Goal: Task Accomplishment & Management: Use online tool/utility

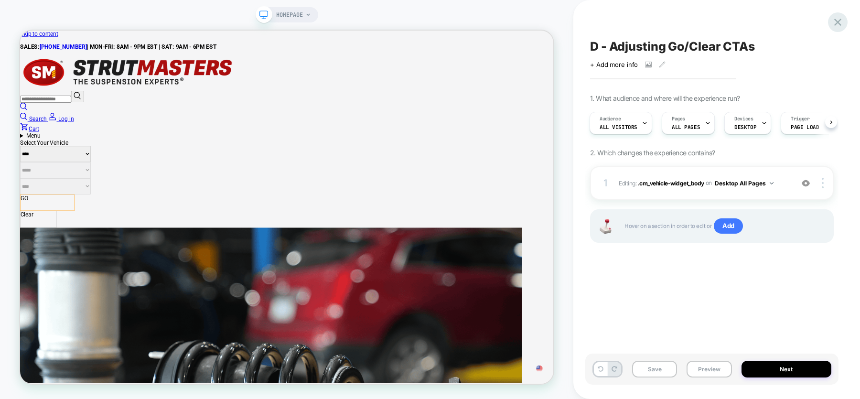
scroll to position [1443, 4387]
click at [838, 22] on icon at bounding box center [837, 22] width 7 height 7
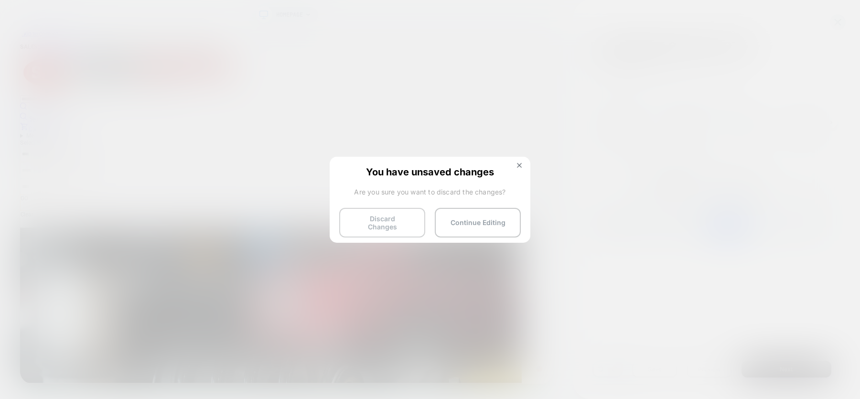
click at [0, 0] on button "Discard Changes" at bounding box center [0, 0] width 0 height 0
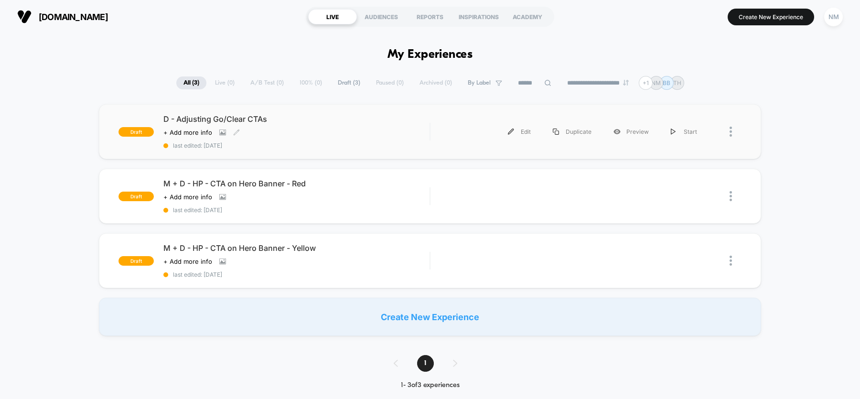
click at [367, 127] on div "D - Adjusting Go/Clear CTAs Click to view images Click to edit experience detai…" at bounding box center [296, 131] width 266 height 35
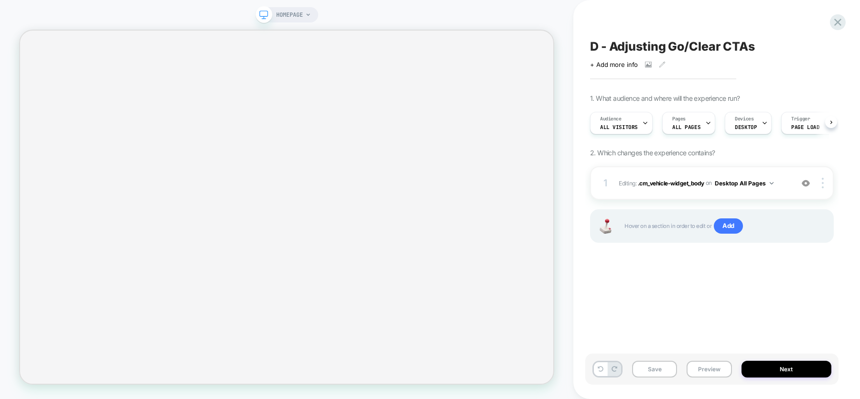
scroll to position [0, 0]
click at [711, 370] on button "Preview" at bounding box center [709, 369] width 45 height 17
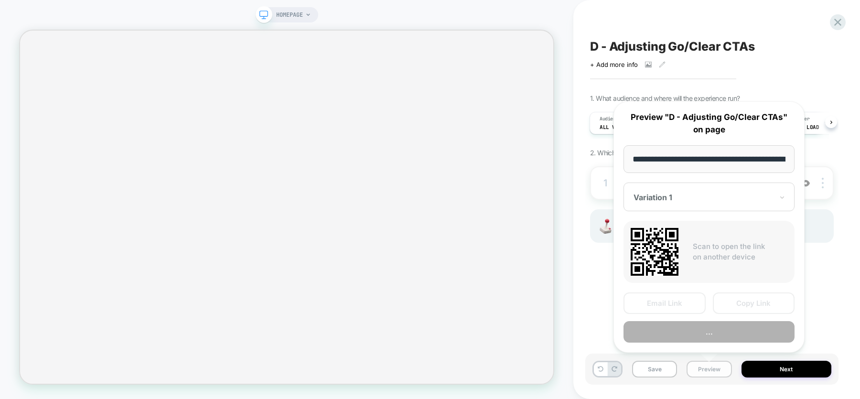
scroll to position [0, 41]
click at [746, 306] on button "Copy Link" at bounding box center [754, 303] width 82 height 22
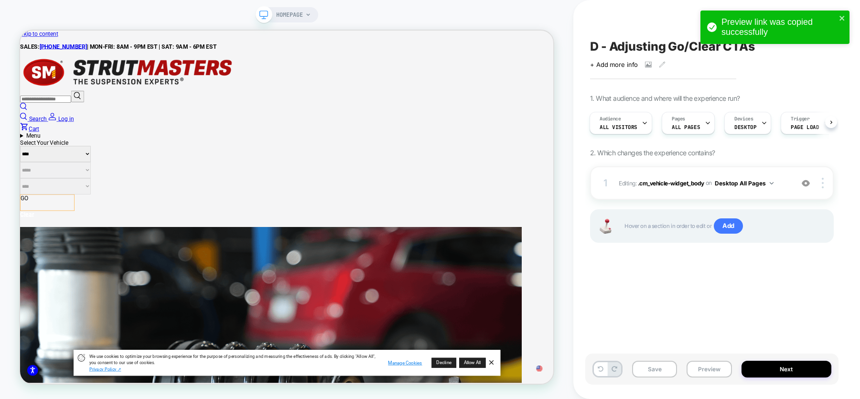
scroll to position [0, 0]
